Goal: Contribute content

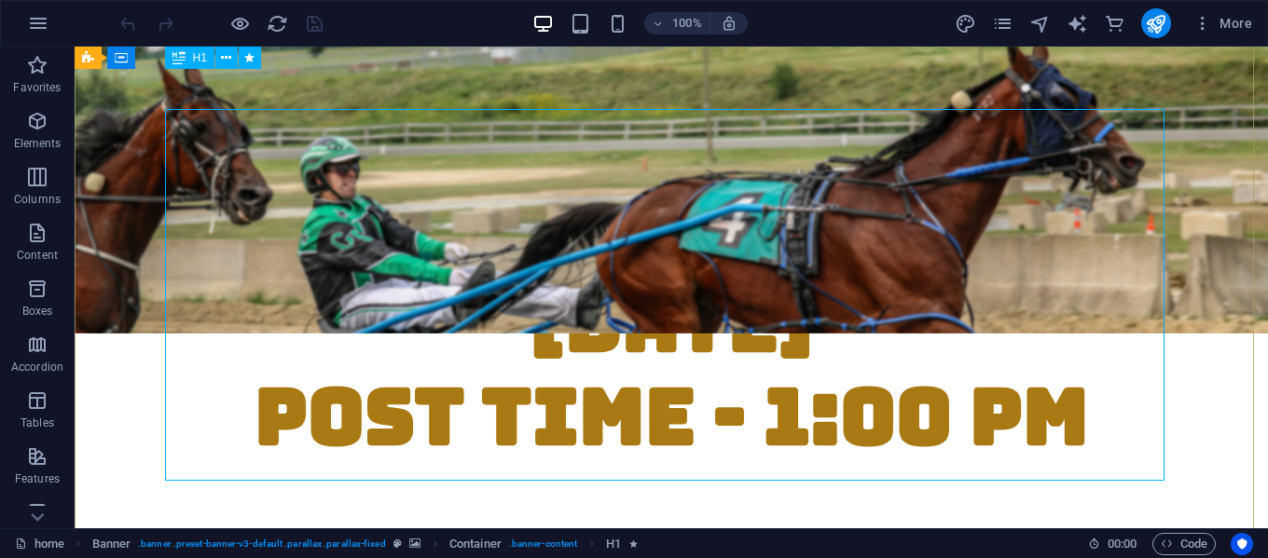
scroll to position [280, 0]
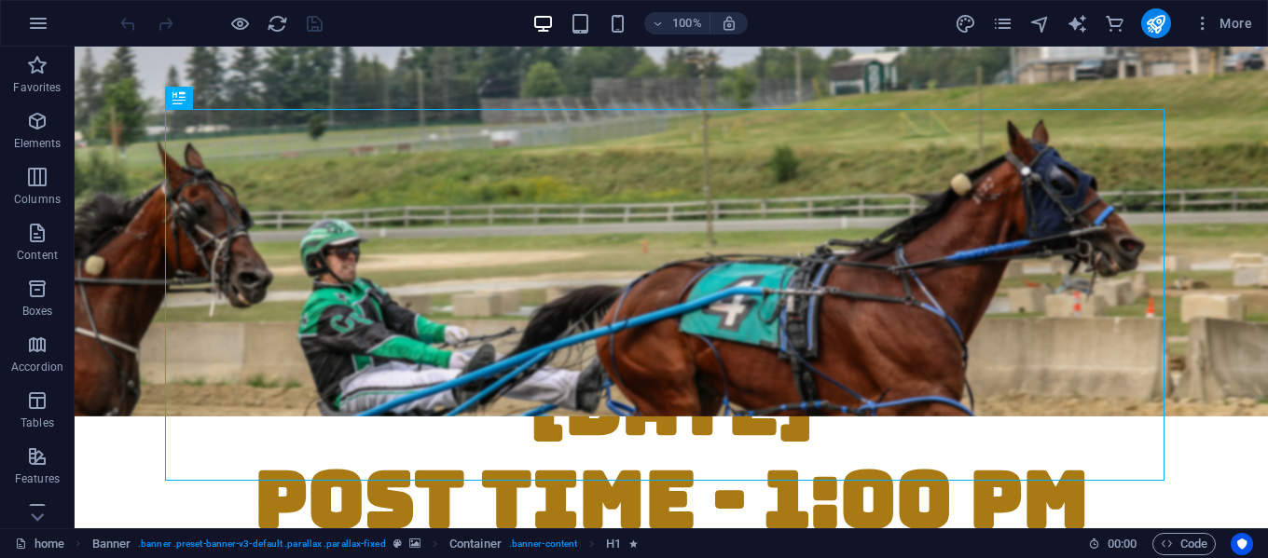
click at [985, 23] on div "More" at bounding box center [1107, 23] width 305 height 30
click at [1019, 26] on div "More" at bounding box center [1107, 23] width 305 height 30
click at [1009, 26] on icon "pages" at bounding box center [1002, 23] width 21 height 21
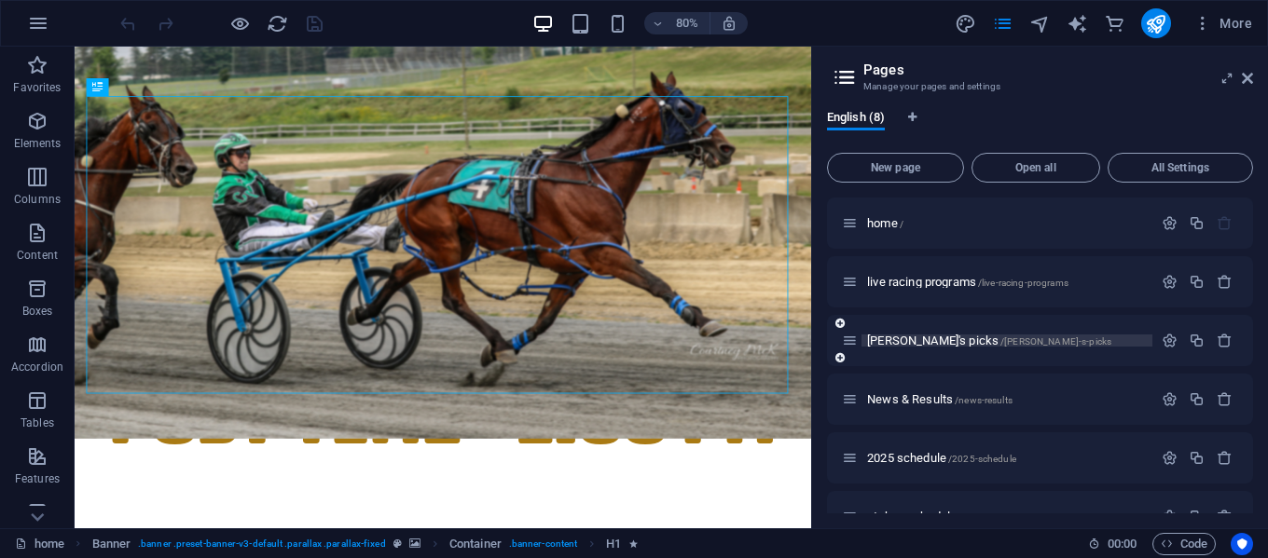
click at [906, 339] on span "[PERSON_NAME]'s picks /[PERSON_NAME]-s-picks" at bounding box center [989, 341] width 244 height 14
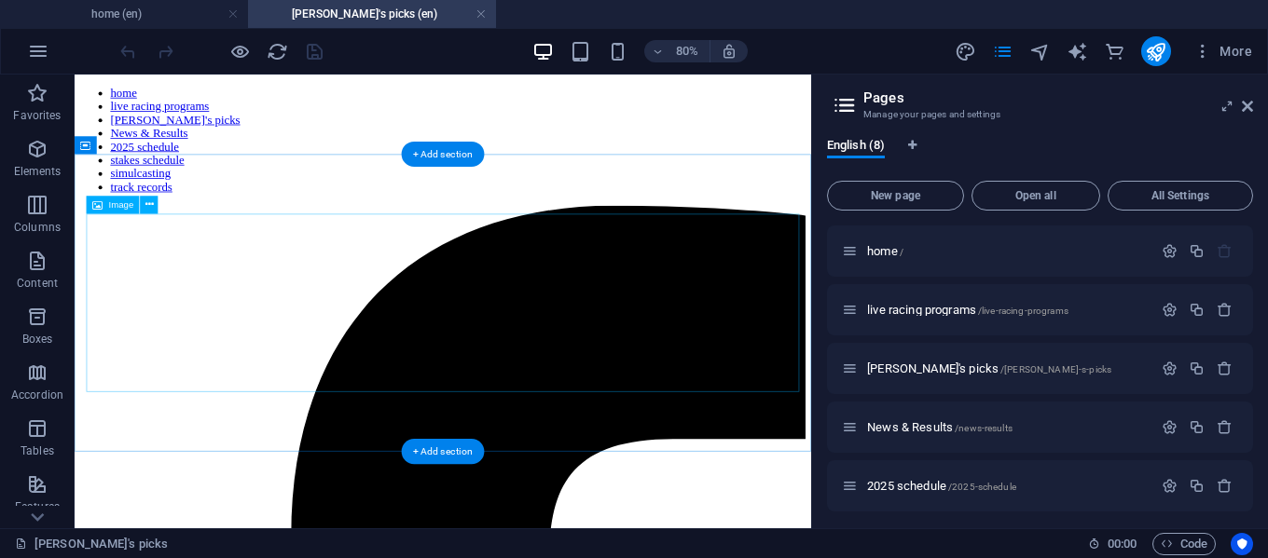
scroll to position [0, 0]
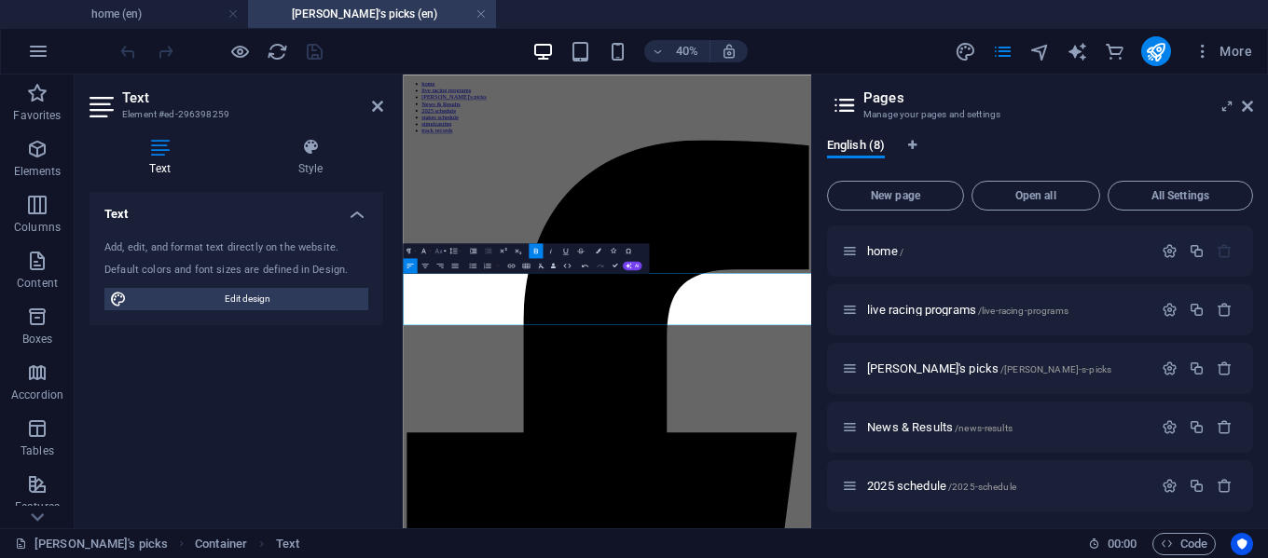
click at [444, 252] on button "Font Size" at bounding box center [440, 250] width 14 height 15
click at [432, 274] on link "18" at bounding box center [428, 272] width 27 height 11
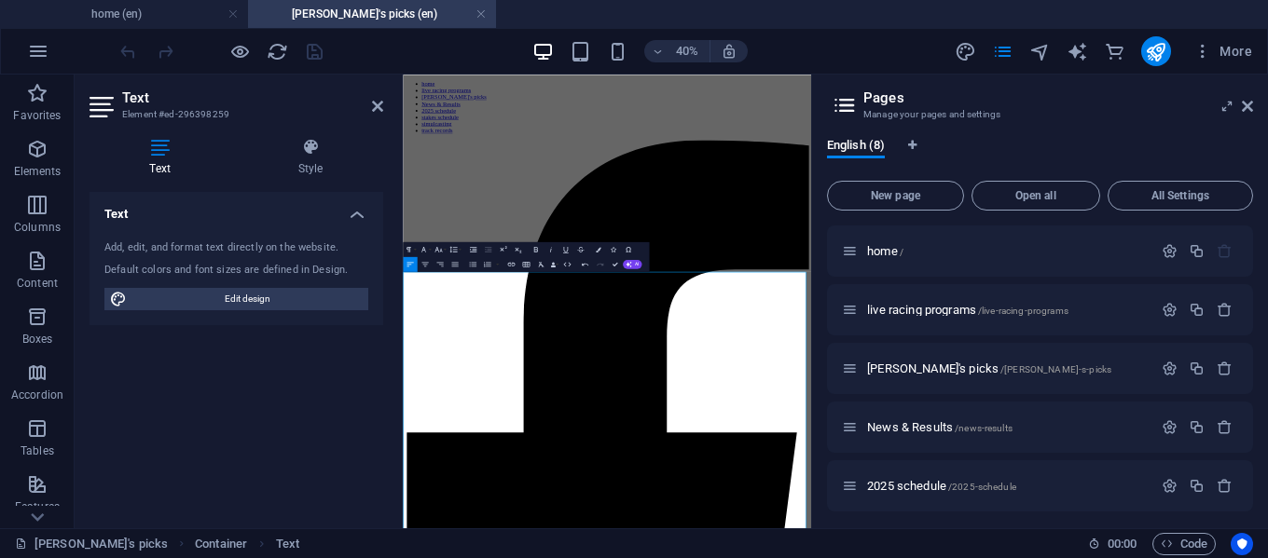
drag, startPoint x: 407, startPoint y: 625, endPoint x: 428, endPoint y: 643, distance: 27.7
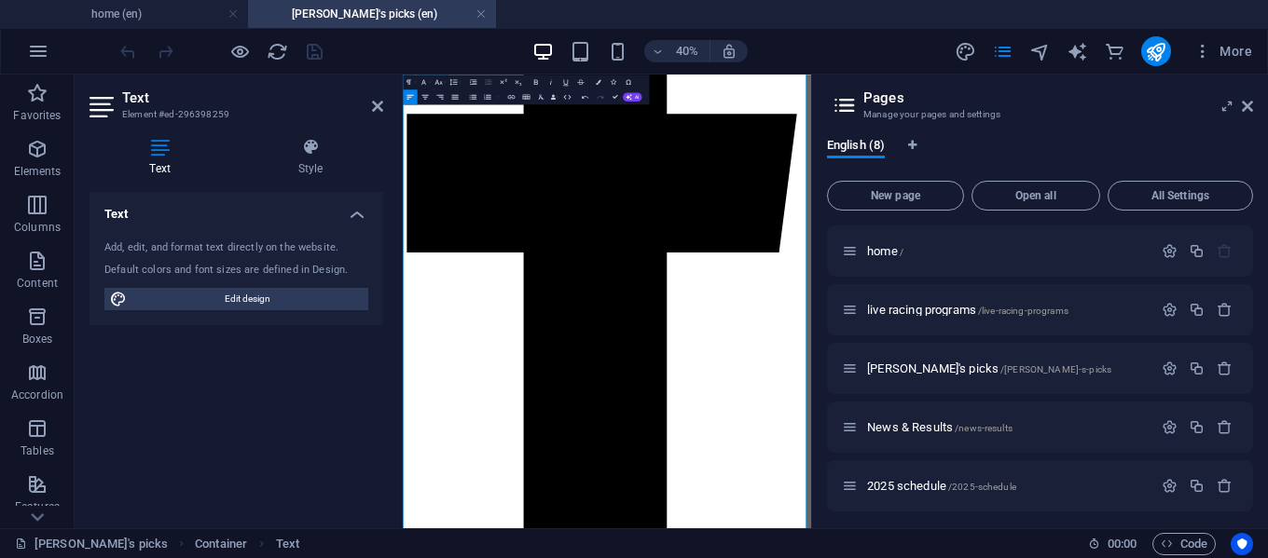
scroll to position [0, 0]
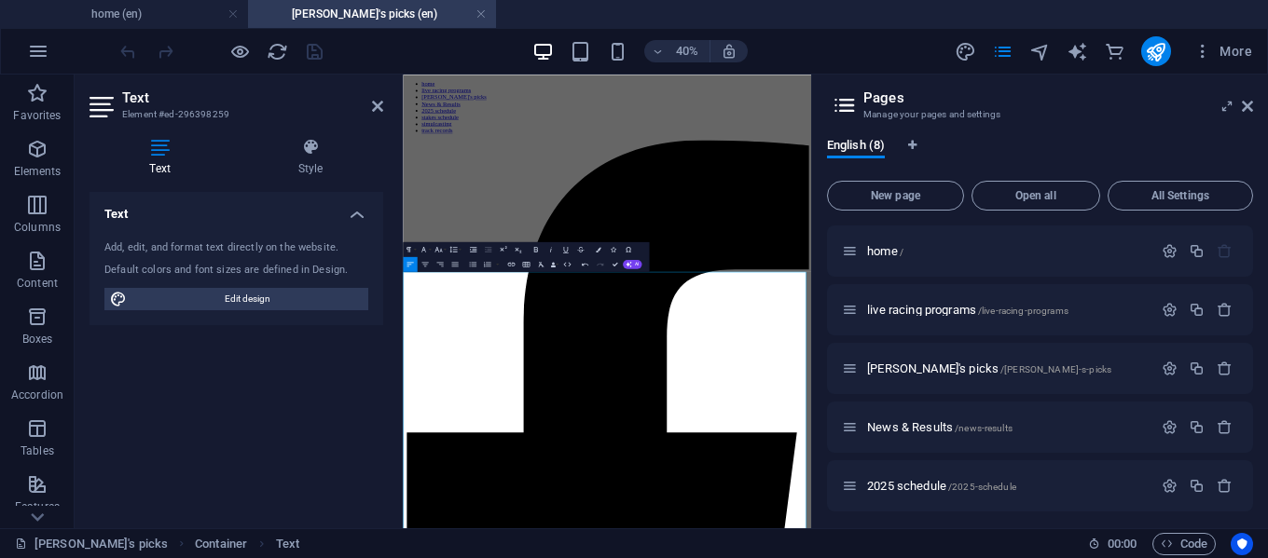
drag, startPoint x: 1307, startPoint y: 1165, endPoint x: 803, endPoint y: 370, distance: 941.5
click at [443, 253] on icon "button" at bounding box center [437, 249] width 9 height 9
click at [430, 273] on link "18" at bounding box center [428, 271] width 27 height 11
click at [535, 247] on icon "button" at bounding box center [535, 250] width 4 height 6
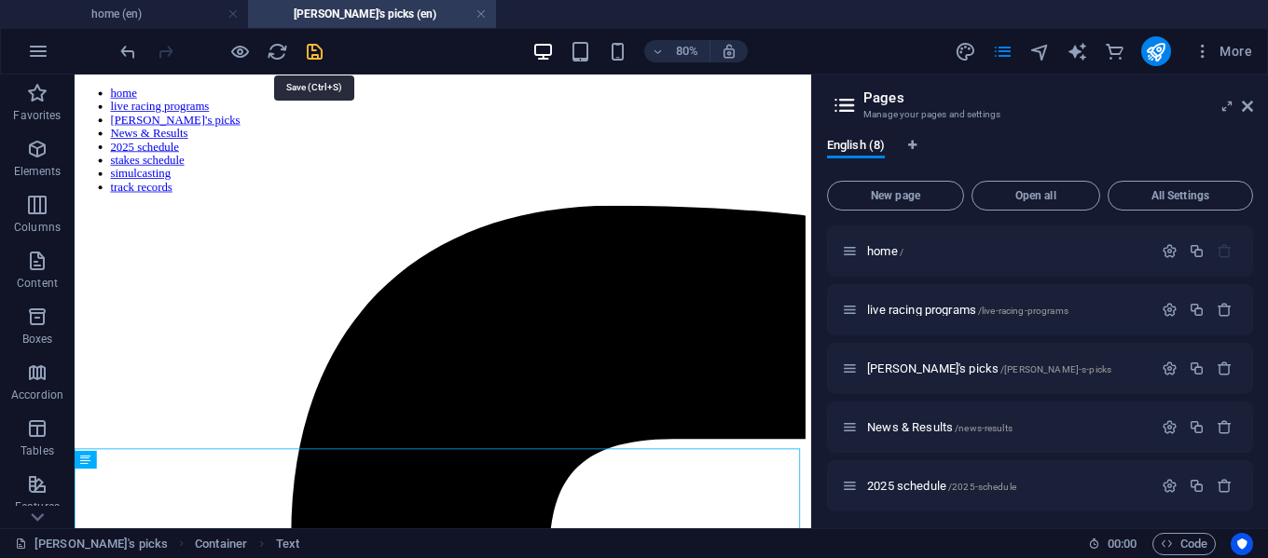
click at [309, 51] on icon "save" at bounding box center [314, 51] width 21 height 21
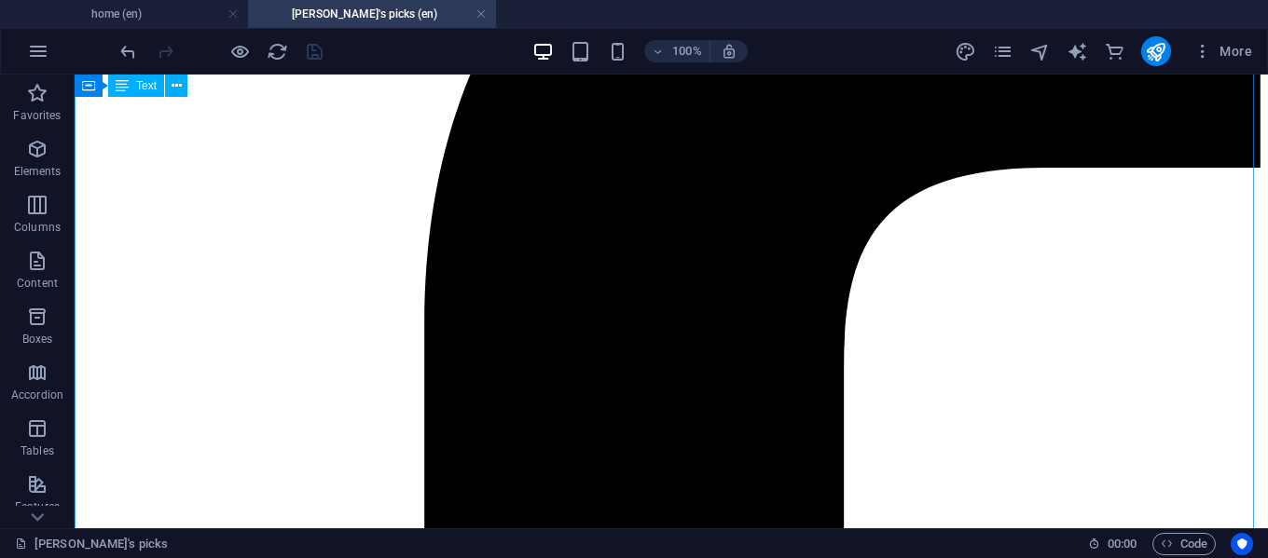
scroll to position [280, 0]
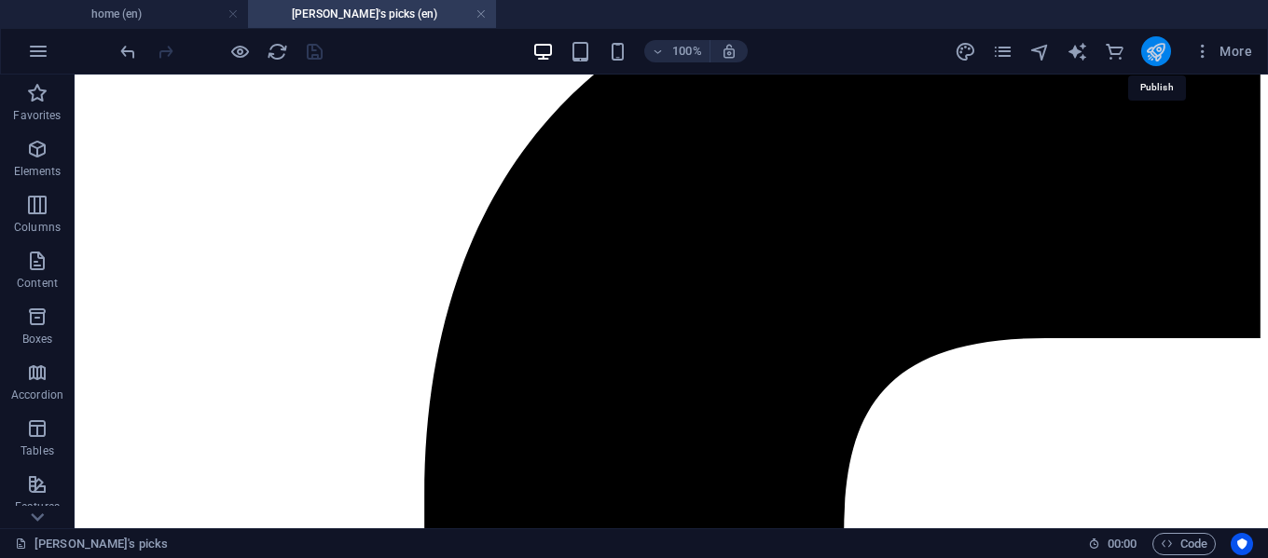
click at [1157, 52] on icon "publish" at bounding box center [1155, 51] width 21 height 21
